Goal: Task Accomplishment & Management: Manage account settings

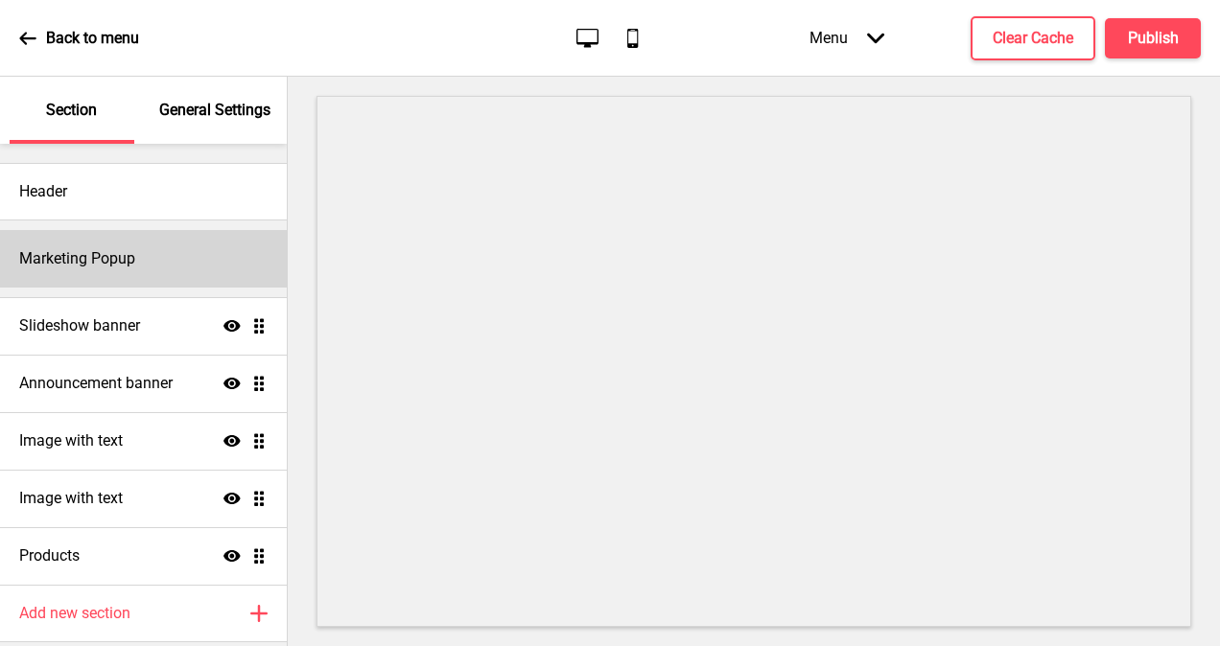
click at [95, 251] on h4 "Marketing Popup" at bounding box center [77, 258] width 116 height 21
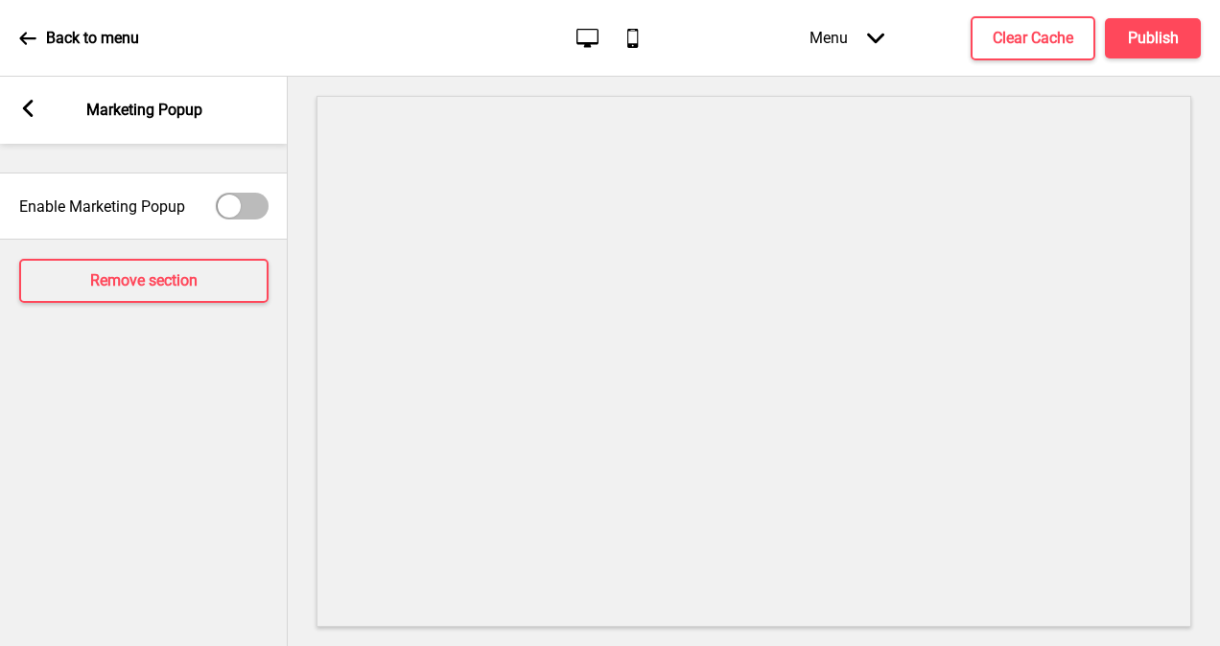
click at [259, 204] on div at bounding box center [242, 206] width 53 height 27
checkbox input "true"
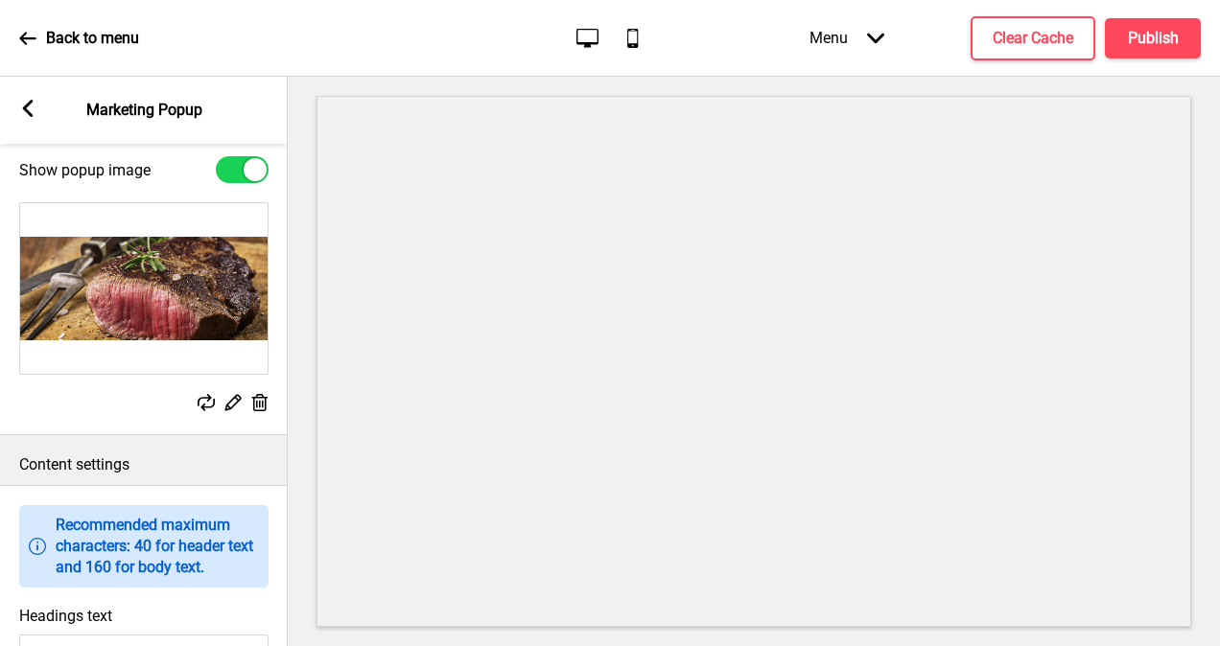
scroll to position [693, 0]
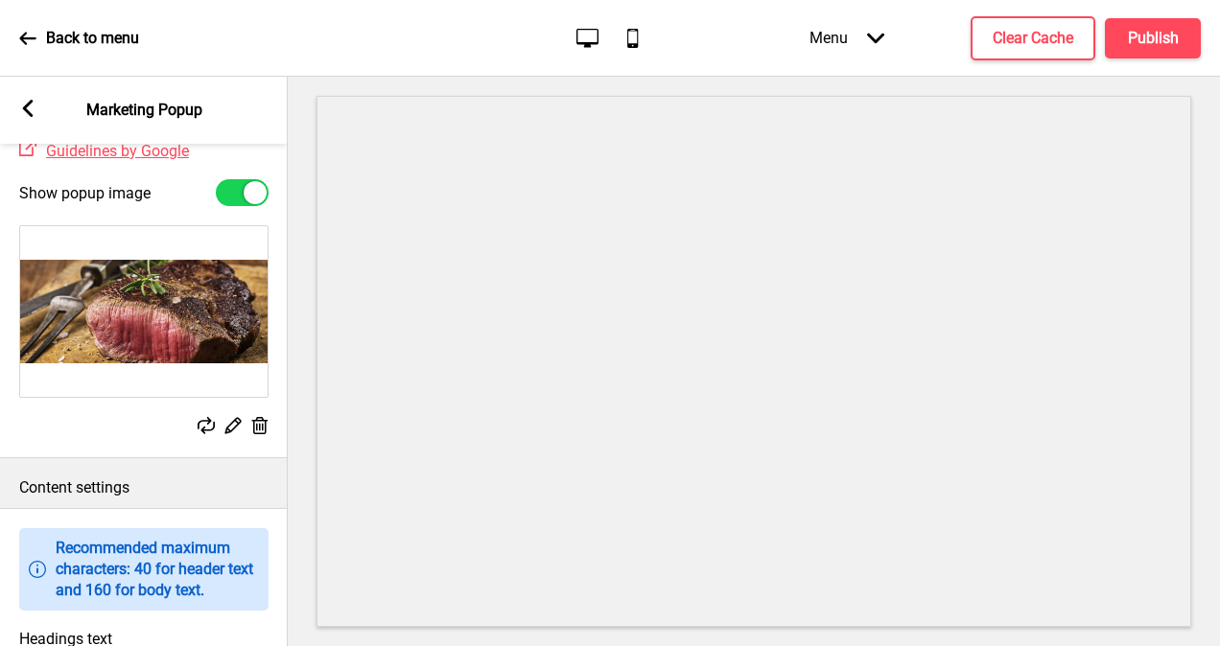
click at [229, 435] on rect at bounding box center [233, 425] width 20 height 20
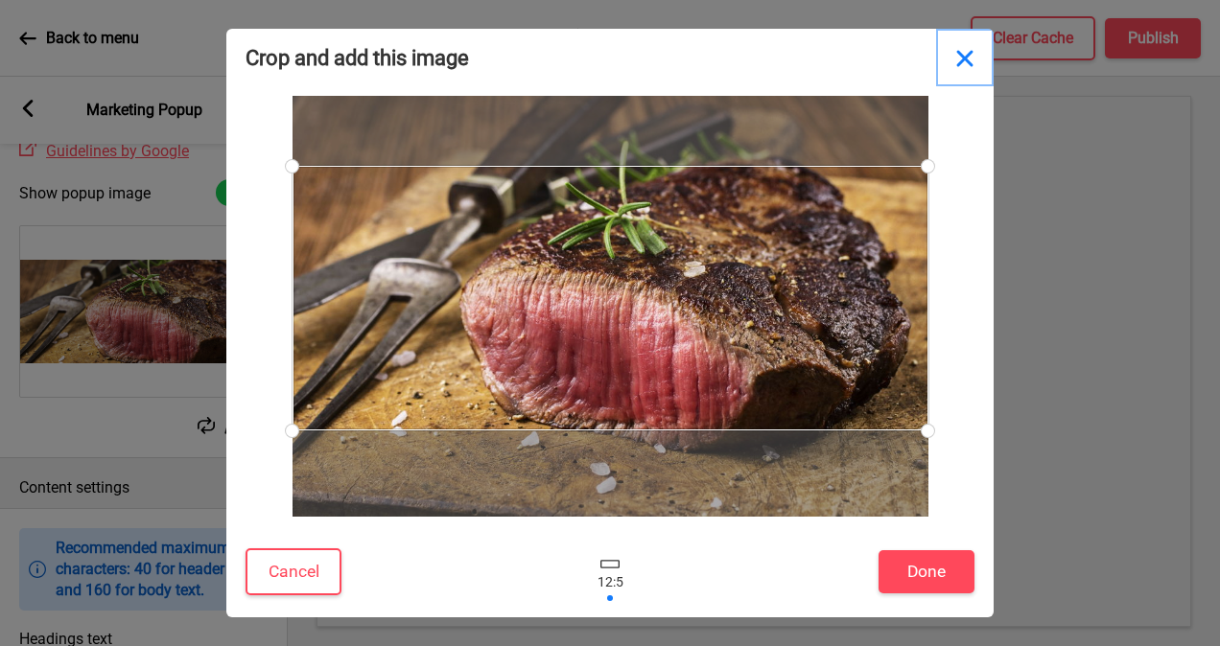
click at [966, 59] on button "Close" at bounding box center [965, 58] width 58 height 58
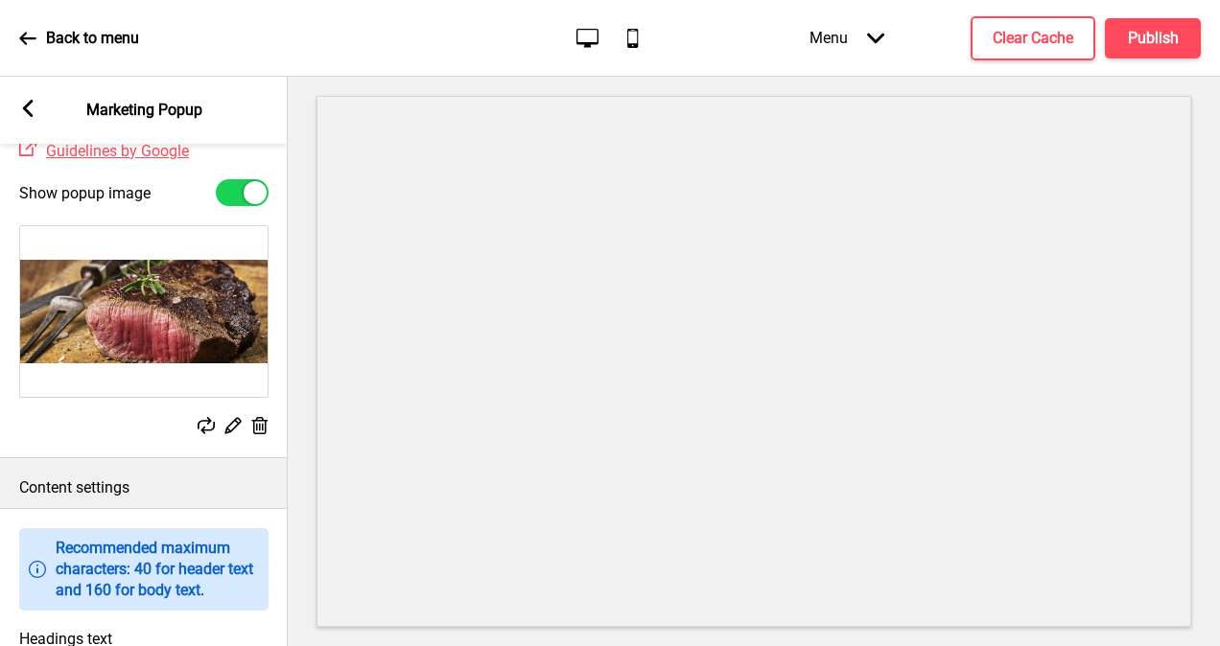
click at [209, 435] on rect at bounding box center [206, 425] width 17 height 17
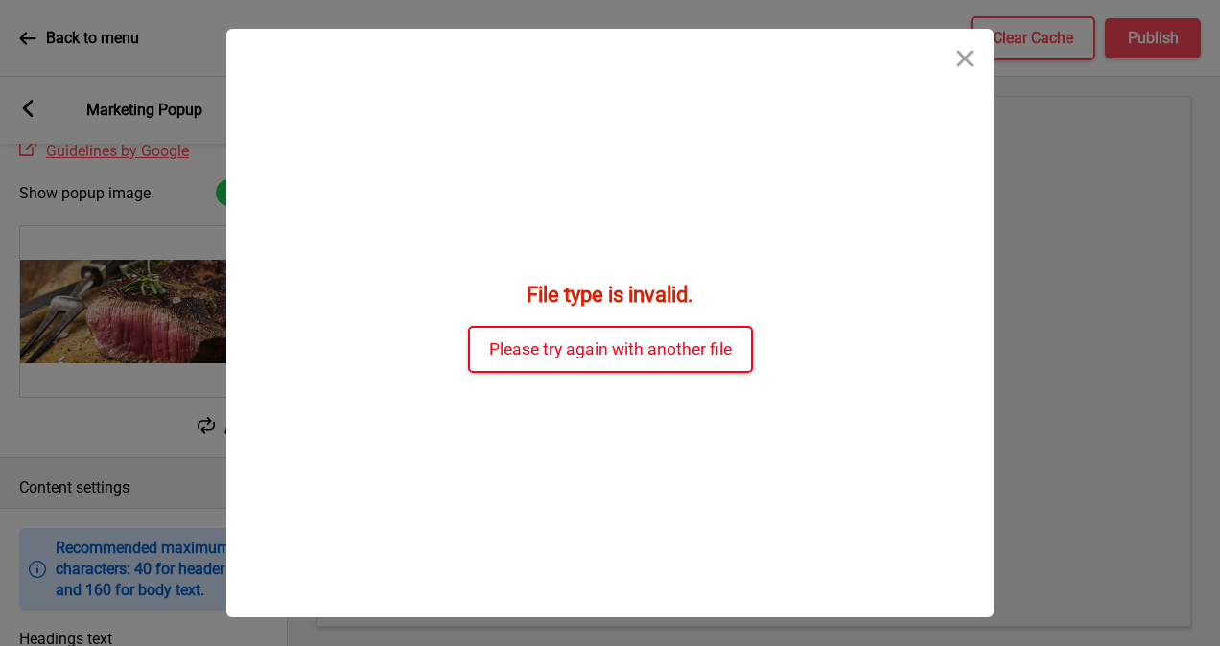
click at [646, 360] on button "Please try again with another file" at bounding box center [610, 349] width 285 height 47
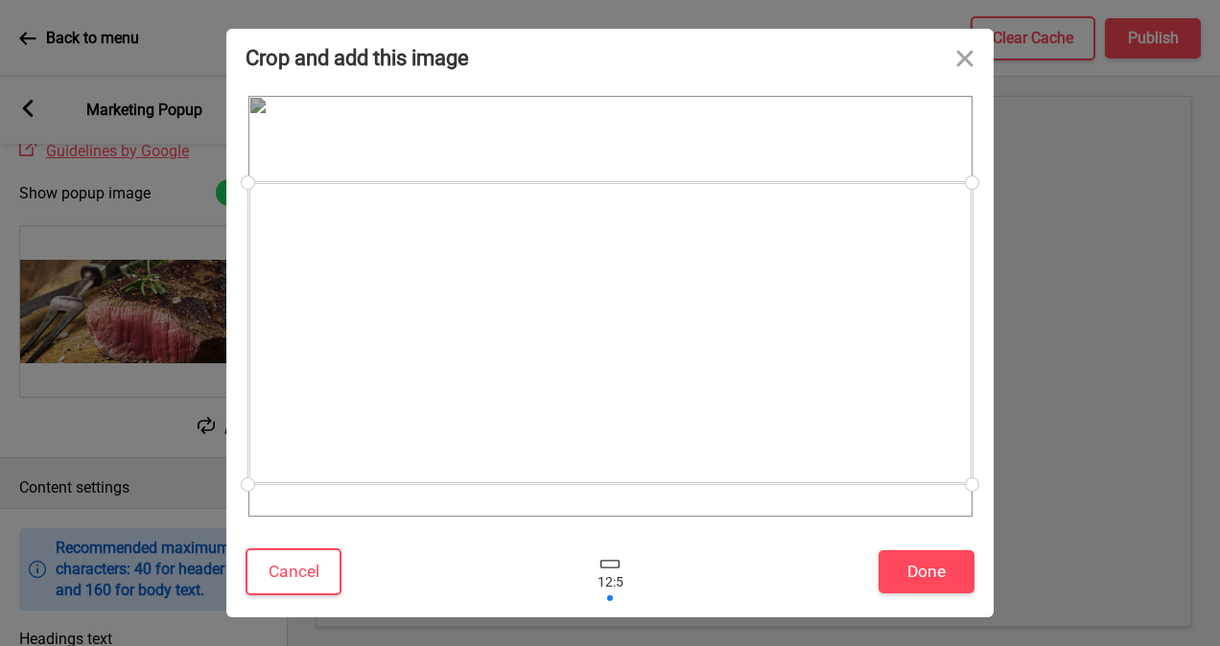
drag, startPoint x: 732, startPoint y: 361, endPoint x: 743, endPoint y: 388, distance: 29.2
click at [743, 388] on div at bounding box center [610, 333] width 724 height 302
click at [944, 576] on button "Done" at bounding box center [927, 572] width 96 height 43
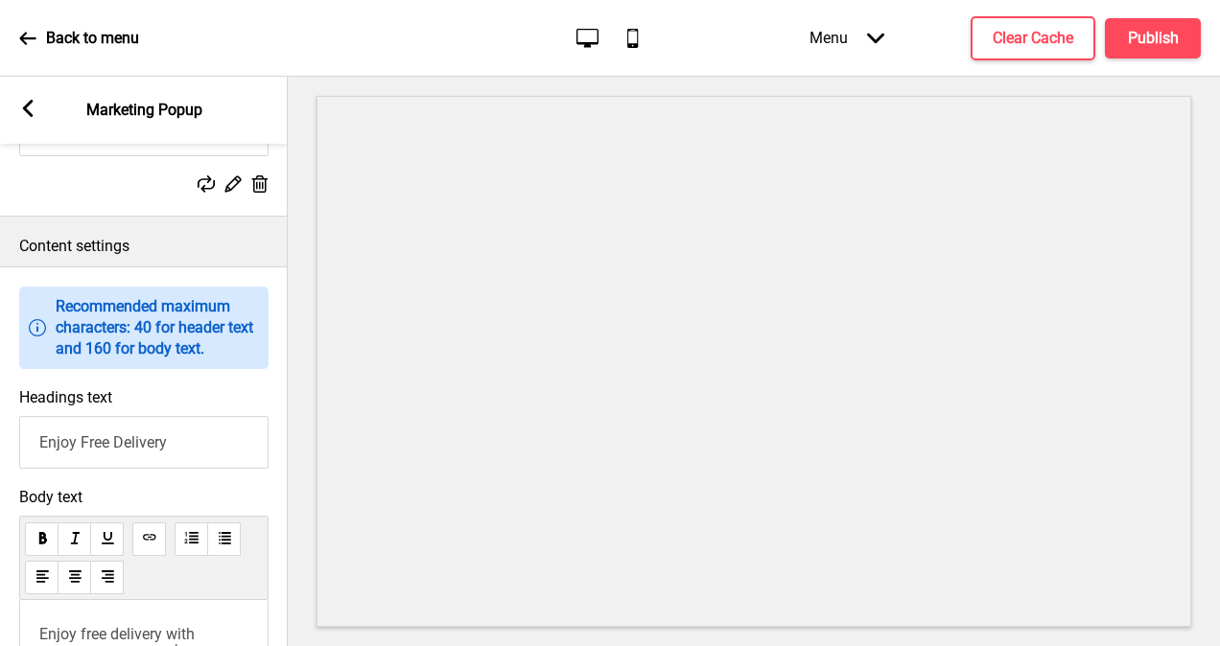
scroll to position [980, 0]
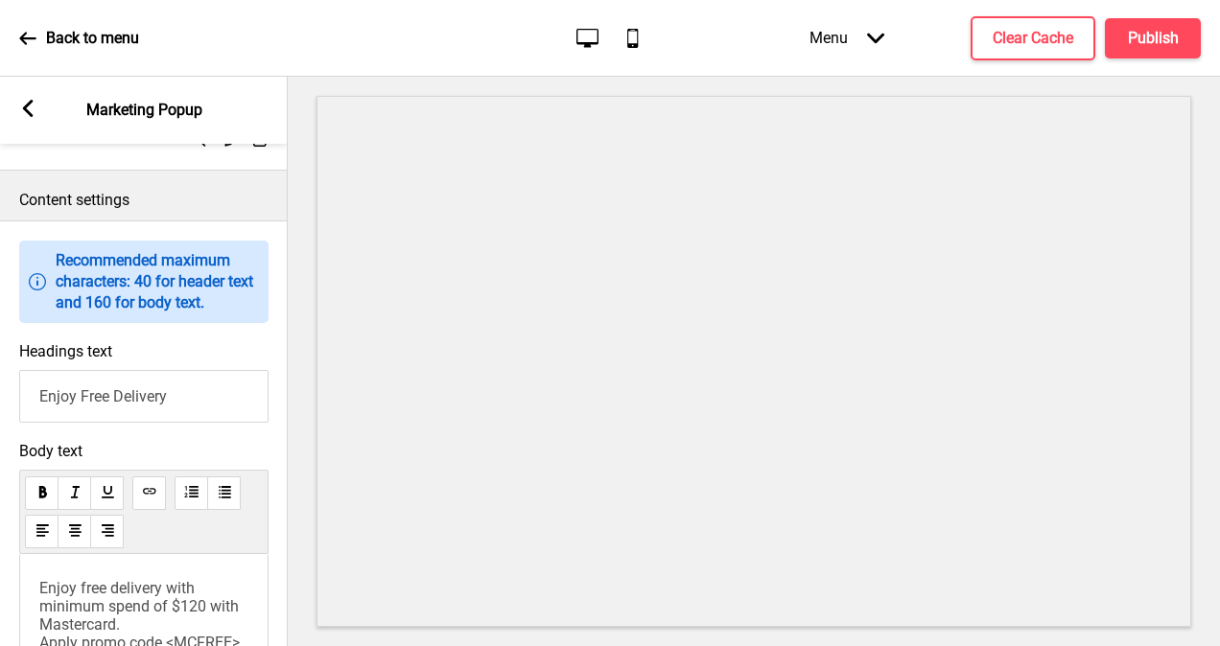
drag, startPoint x: 185, startPoint y: 430, endPoint x: 36, endPoint y: 428, distance: 148.7
click at [36, 423] on input "Enjoy Free Delivery" at bounding box center [143, 396] width 249 height 53
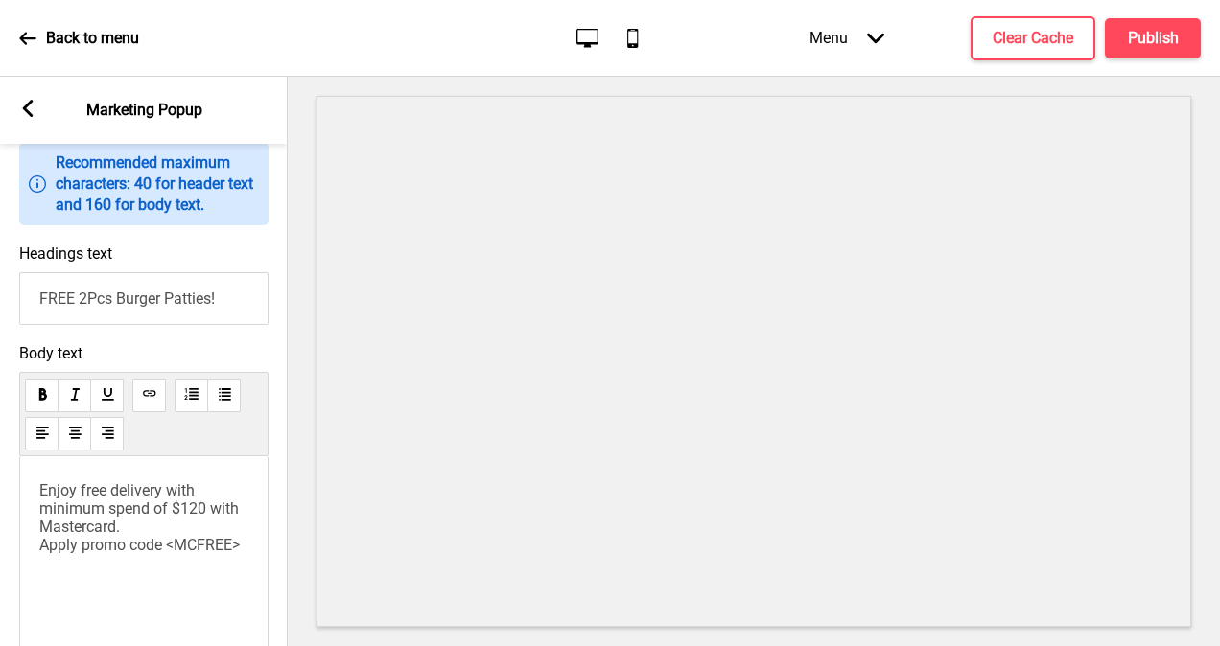
scroll to position [1172, 0]
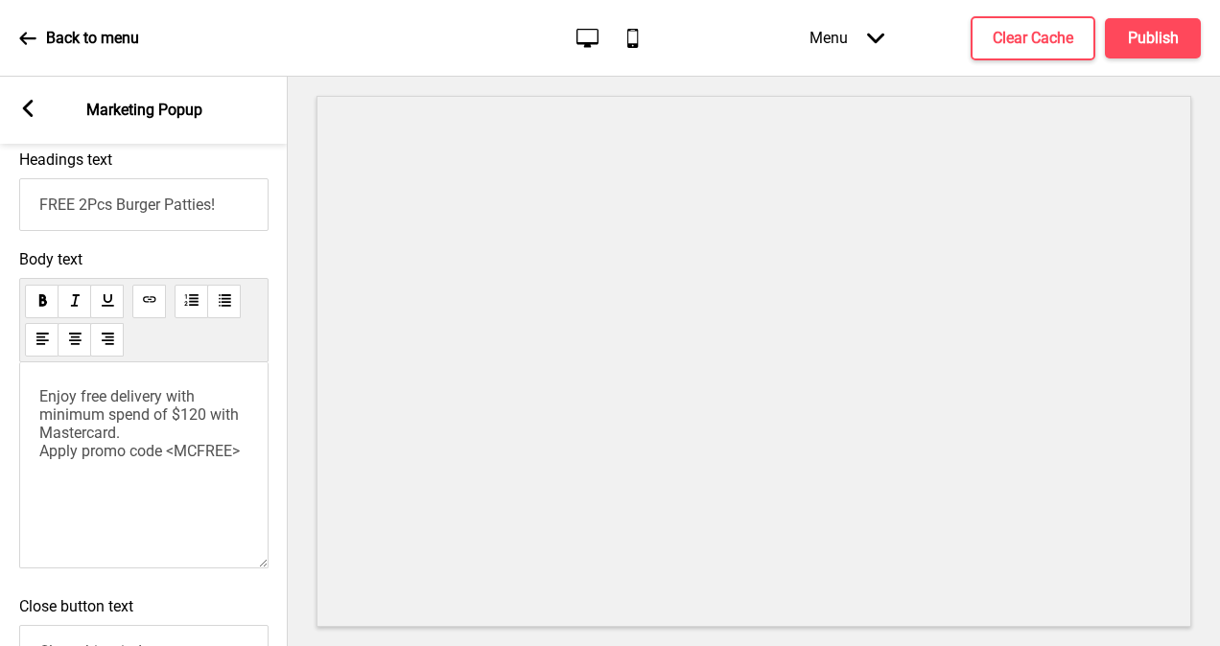
type input "FREE 2Pcs Burger Patties!"
drag, startPoint x: 151, startPoint y: 485, endPoint x: 107, endPoint y: 430, distance: 70.4
click at [107, 430] on span "Enjoy free delivery with minimum spend of $120 with Mastercard. Apply promo cod…" at bounding box center [140, 424] width 203 height 73
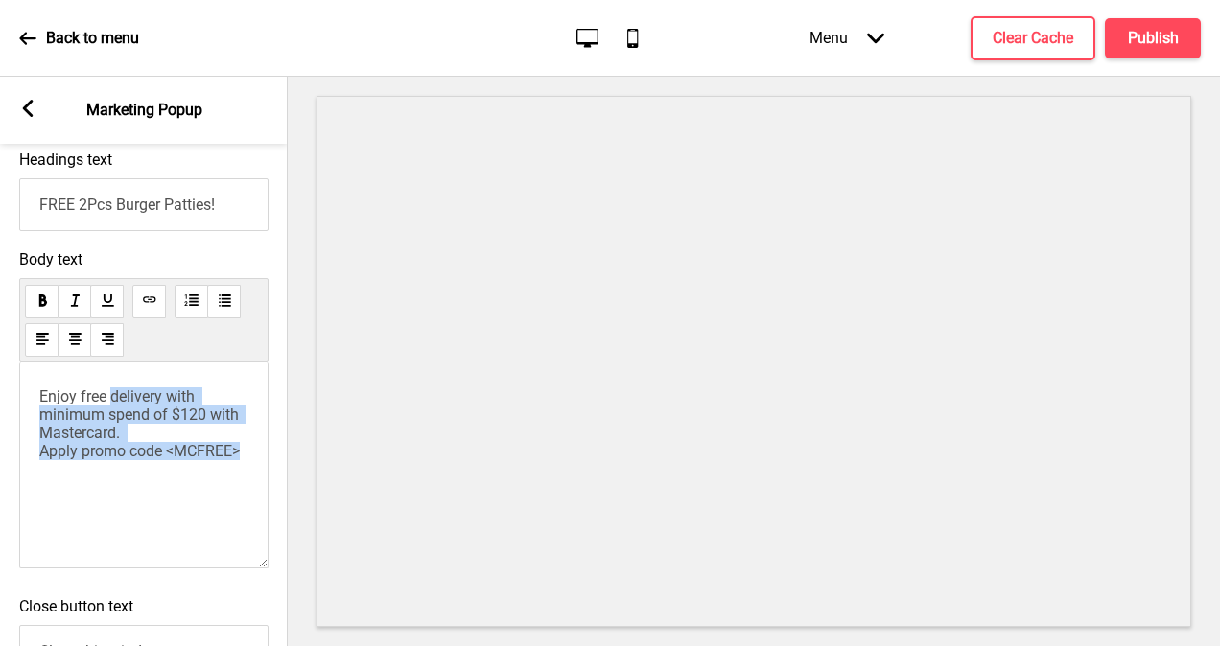
drag, startPoint x: 244, startPoint y: 479, endPoint x: 109, endPoint y: 422, distance: 145.7
click at [109, 422] on span "Enjoy free delivery with minimum spend of $120 with Mastercard. Apply promo cod…" at bounding box center [140, 424] width 203 height 73
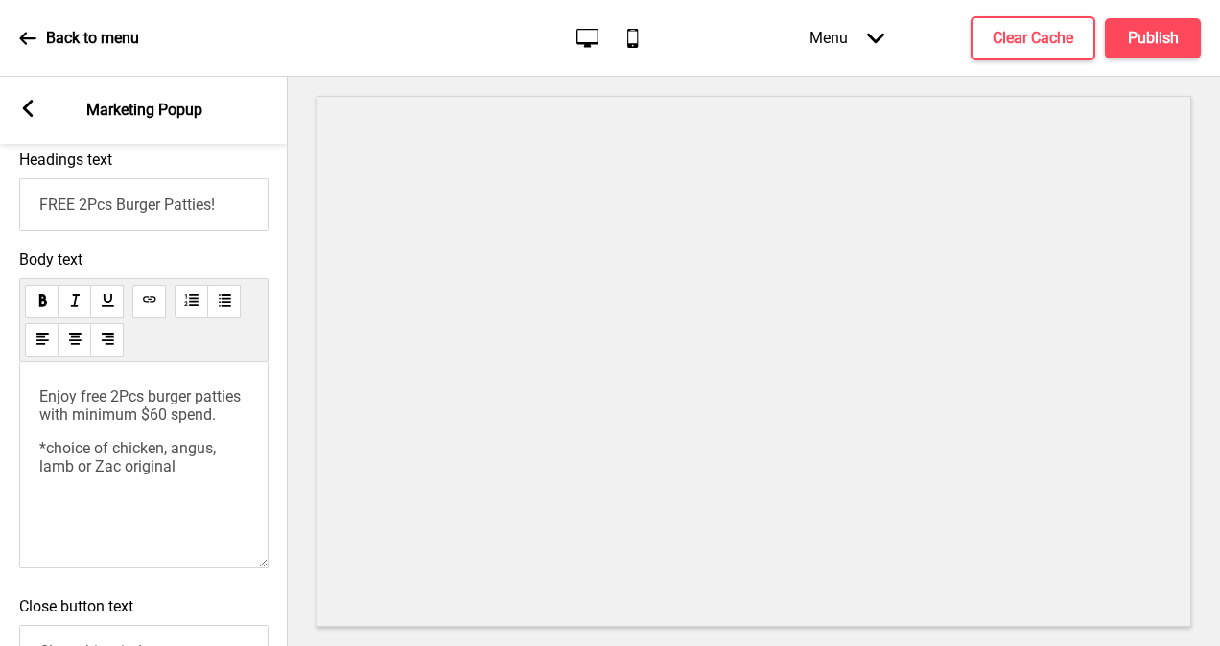
click at [129, 476] on span "*choice of chicken, angus, lamb or Zac original" at bounding box center [129, 457] width 180 height 36
click at [240, 420] on span "Enjoy free 2Pcs burger patties with minimum $60 spend." at bounding box center [141, 406] width 205 height 36
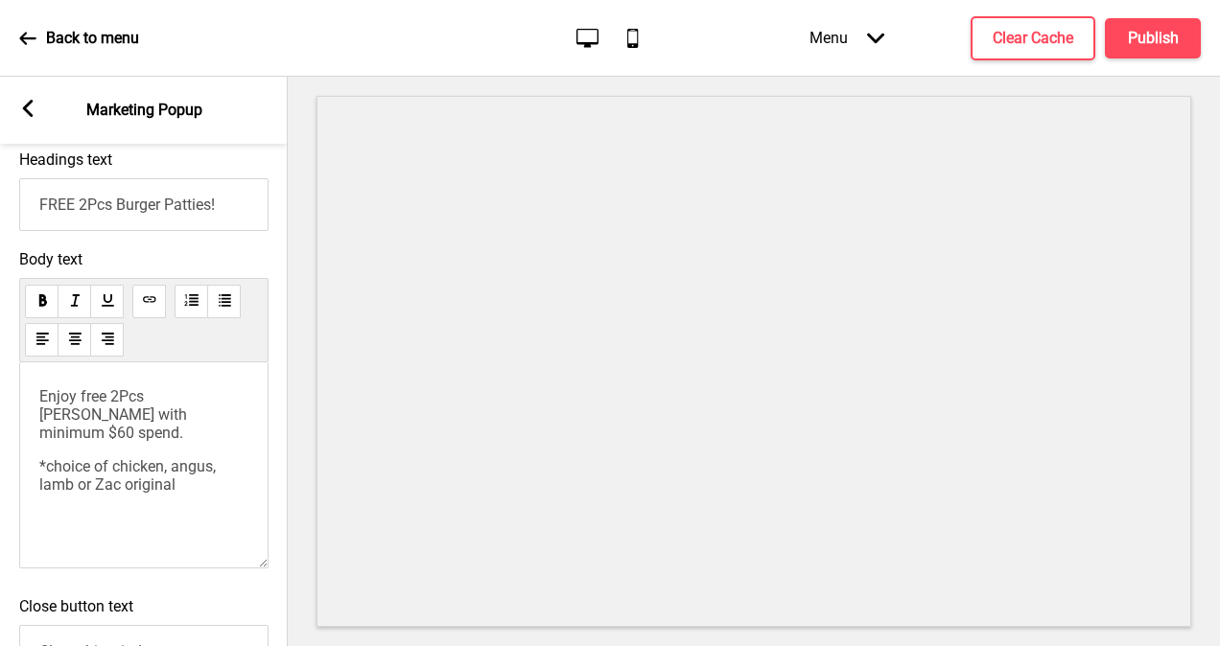
click at [187, 417] on span "Enjoy free 2Pcs [PERSON_NAME] with minimum $60 spend." at bounding box center [115, 415] width 152 height 55
click at [191, 416] on span "Enjoy free 2Pcs [PERSON_NAME] with minimum $60 spend." at bounding box center [115, 415] width 152 height 55
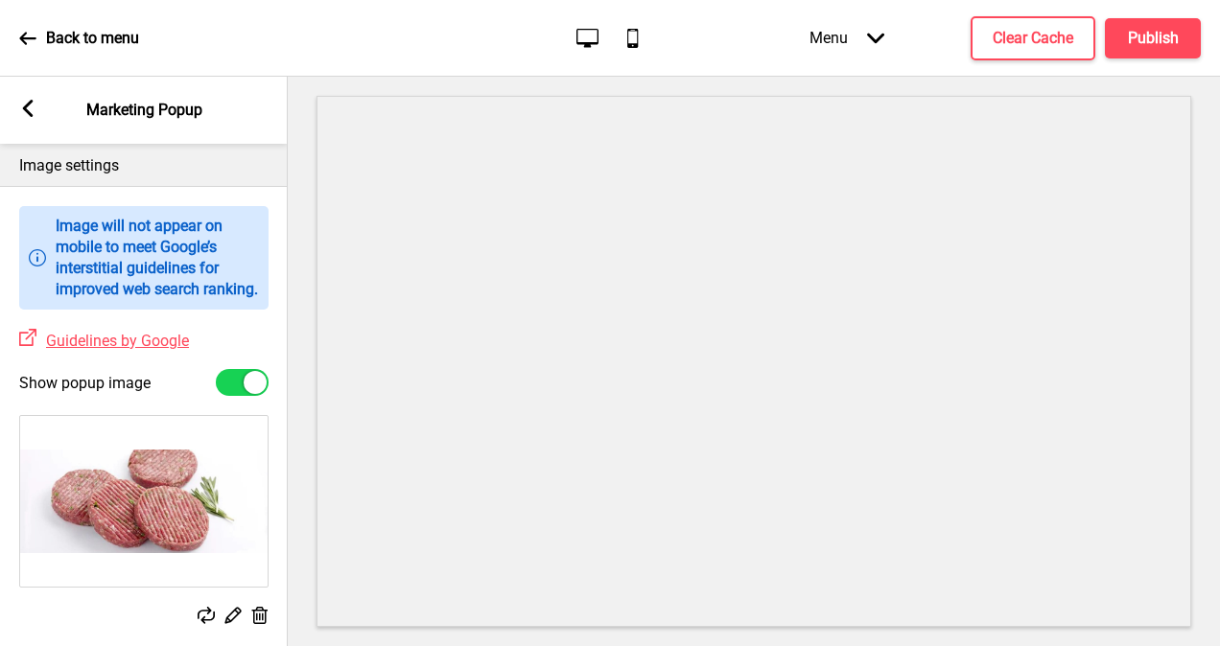
scroll to position [501, 0]
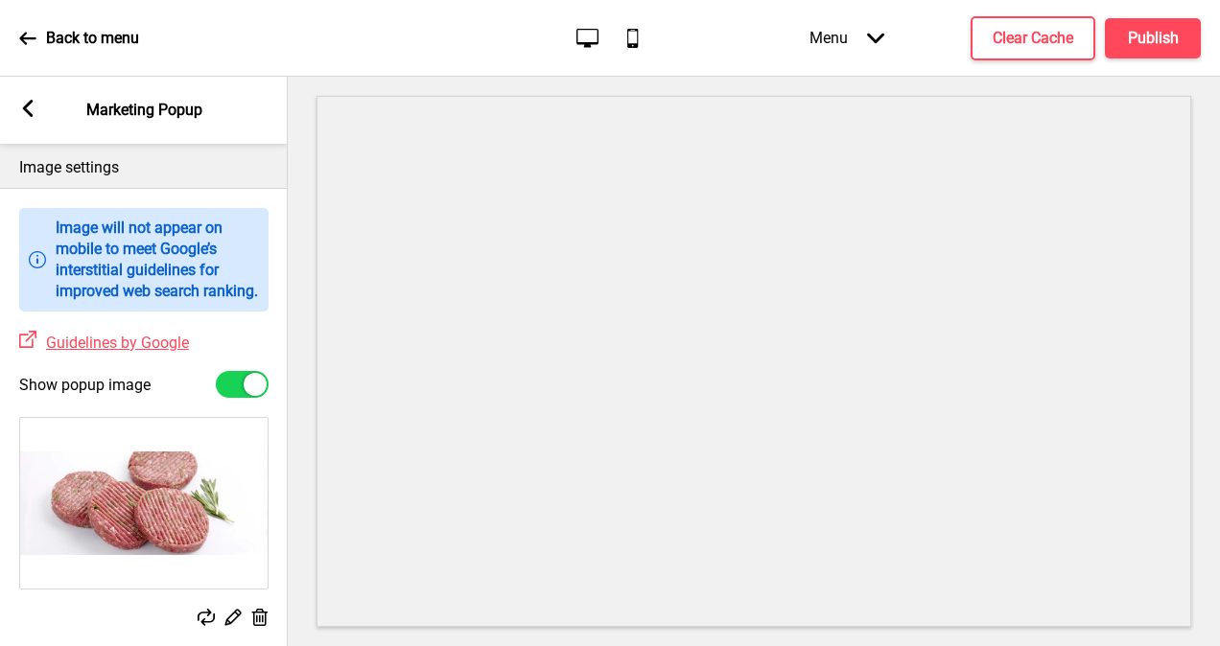
click at [135, 524] on img at bounding box center [143, 503] width 247 height 171
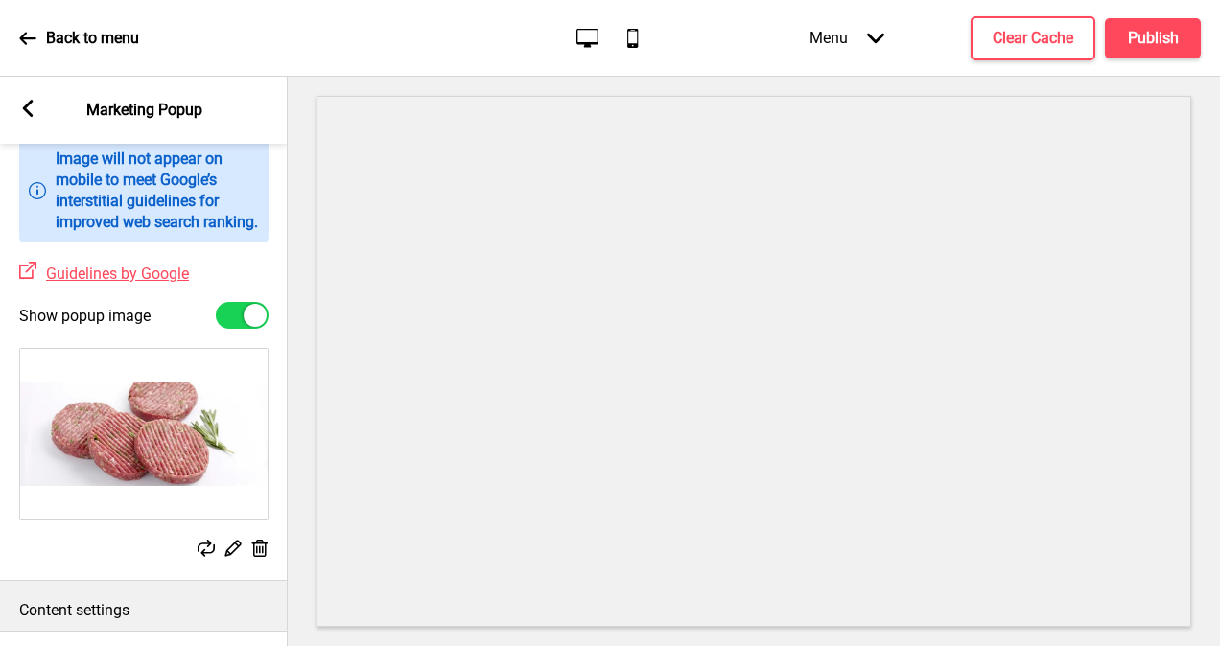
scroll to position [597, 0]
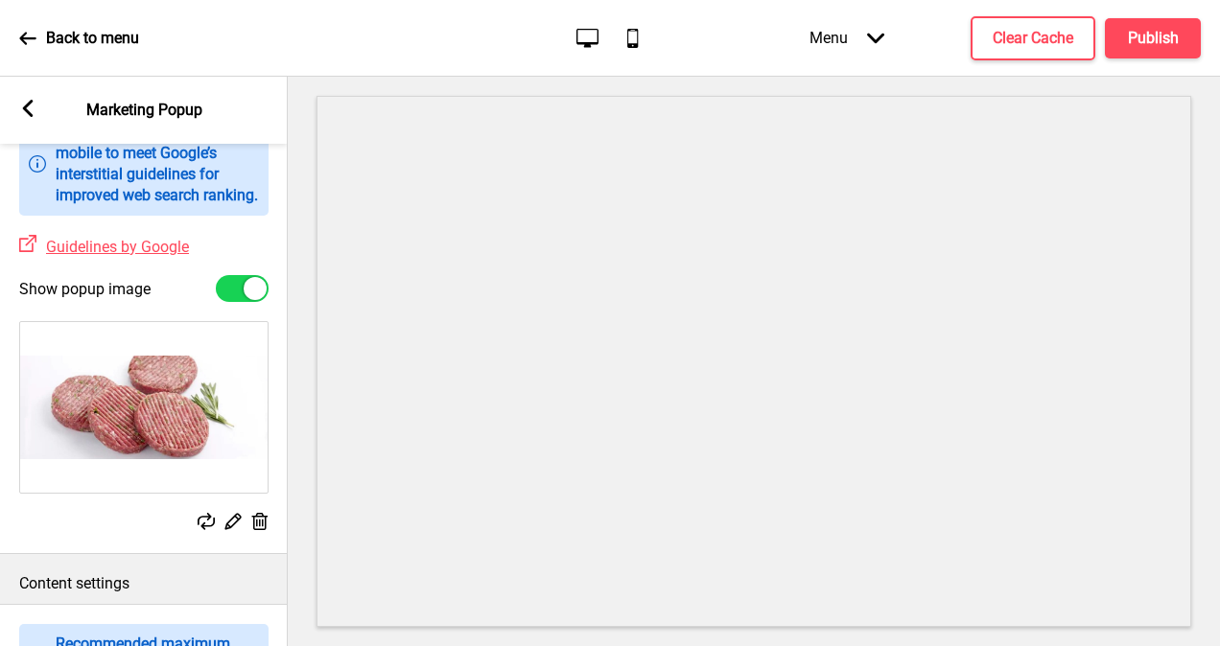
click at [235, 530] on icon at bounding box center [233, 522] width 16 height 16
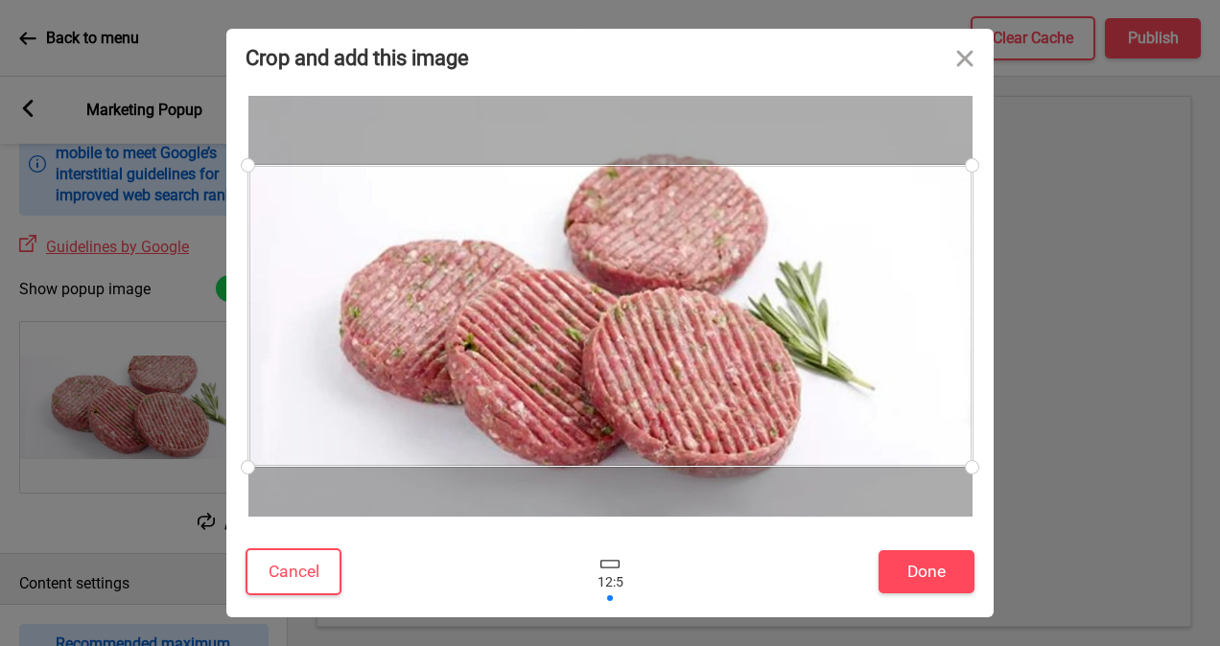
drag, startPoint x: 634, startPoint y: 302, endPoint x: 631, endPoint y: 285, distance: 17.5
click at [631, 285] on div at bounding box center [610, 316] width 724 height 302
click at [933, 569] on button "Done" at bounding box center [927, 572] width 96 height 43
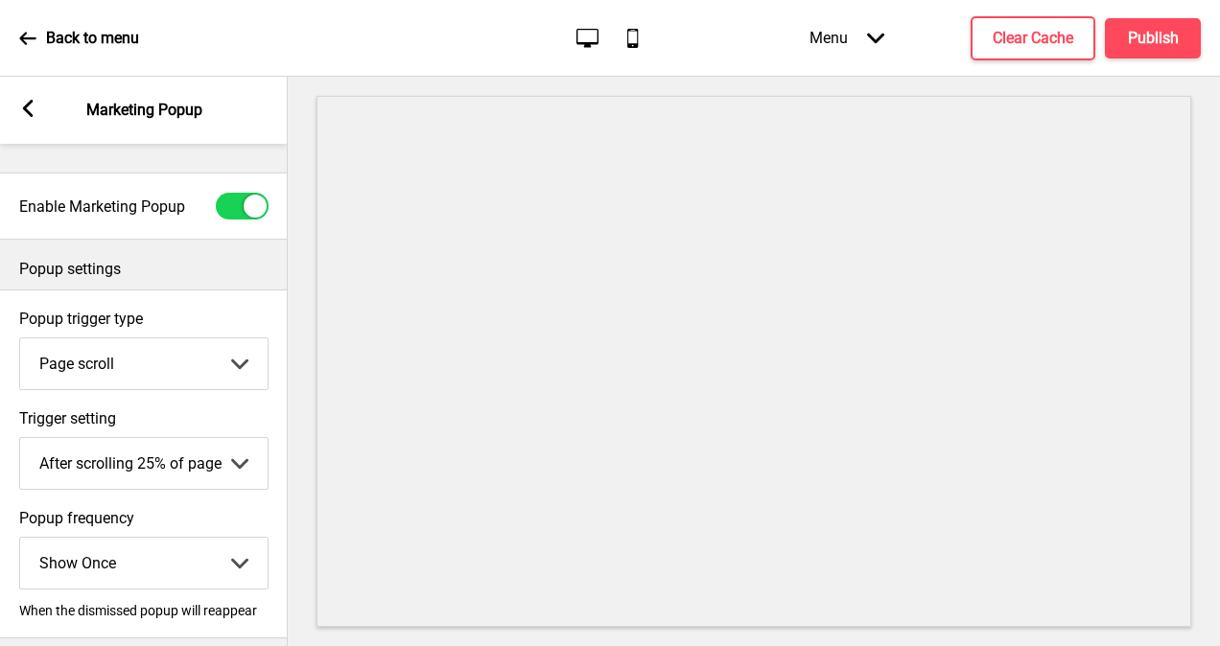
scroll to position [96, 0]
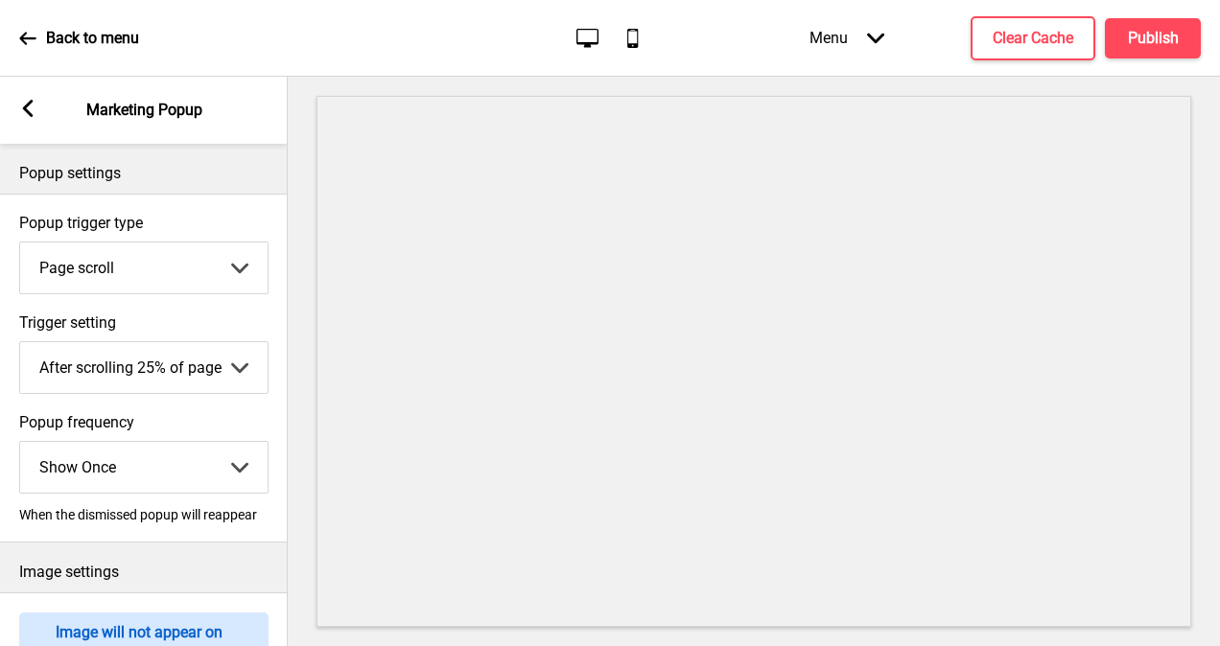
click at [248, 361] on select "After scrolling 25% of page After scrolling 50% of page After scrolling 75% of …" at bounding box center [143, 367] width 247 height 51
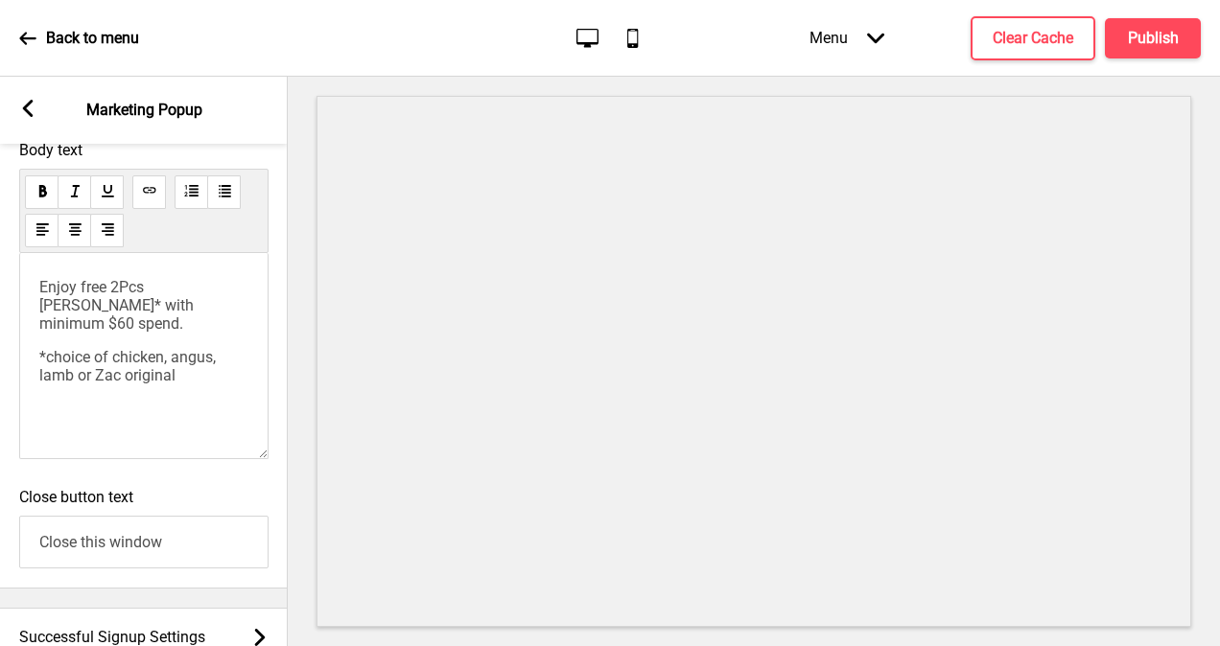
scroll to position [1268, 0]
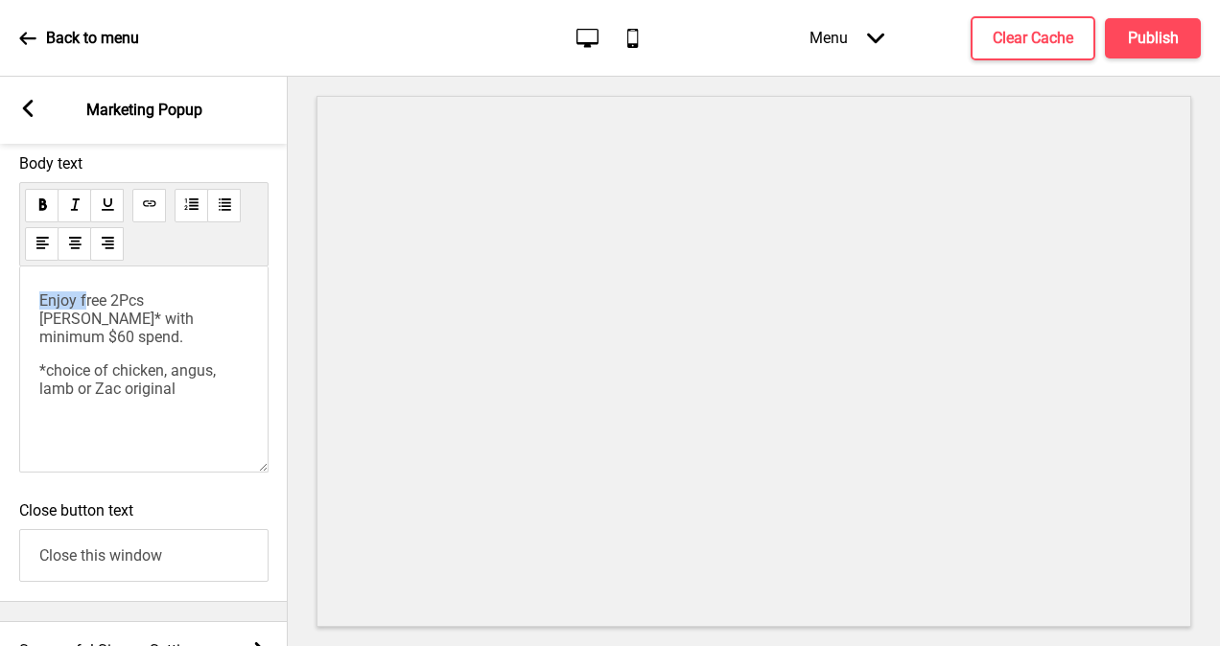
drag, startPoint x: 84, startPoint y: 322, endPoint x: 28, endPoint y: 326, distance: 56.7
click at [29, 326] on div "Enjoy free 2Pcs [PERSON_NAME]* with minimum $60 spend. *choice of chicken, angu…" at bounding box center [143, 370] width 249 height 206
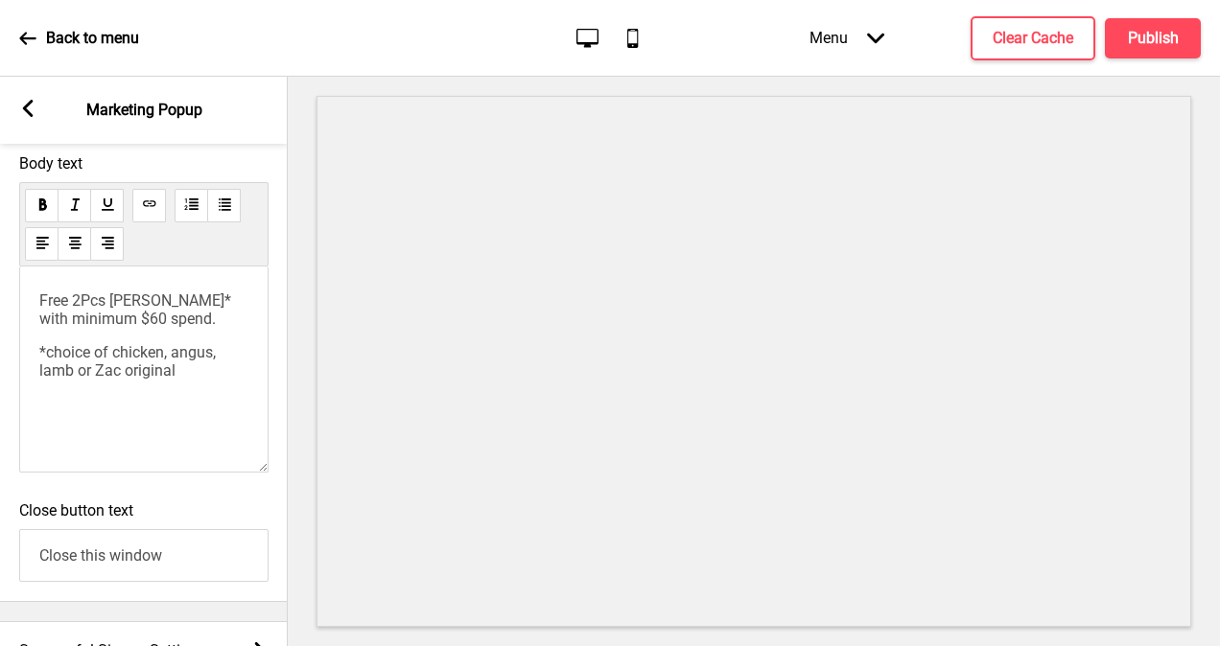
click at [291, 435] on div at bounding box center [754, 362] width 932 height 570
click at [1150, 48] on h4 "Publish" at bounding box center [1153, 38] width 51 height 21
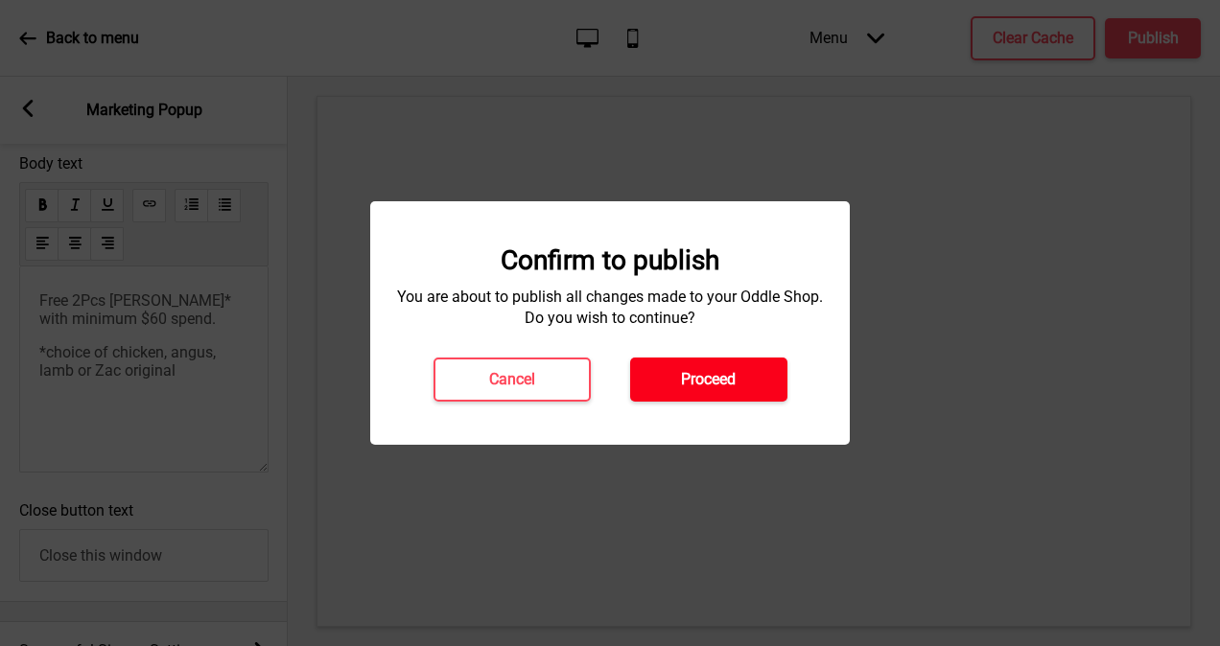
click at [693, 388] on h4 "Proceed" at bounding box center [708, 379] width 55 height 21
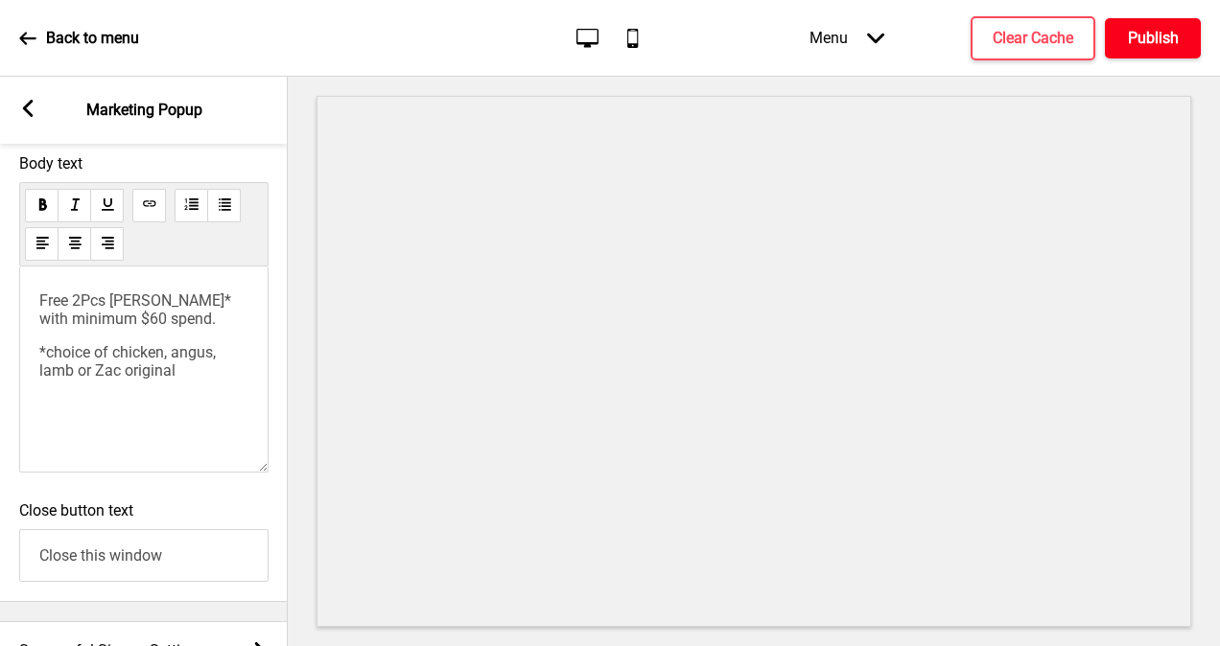
scroll to position [1172, 0]
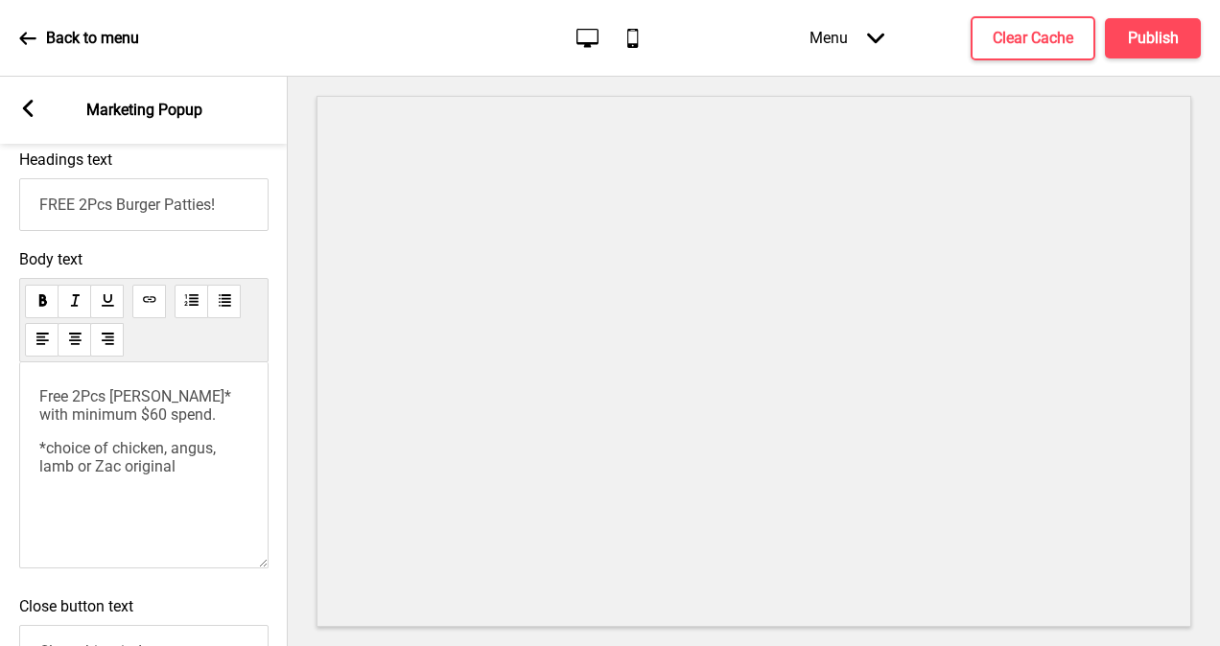
click at [200, 223] on input "FREE 2Pcs Burger Patties!" at bounding box center [143, 204] width 249 height 53
type input "FREE 2Pcs [PERSON_NAME]!"
